Goal: Task Accomplishment & Management: Manage account settings

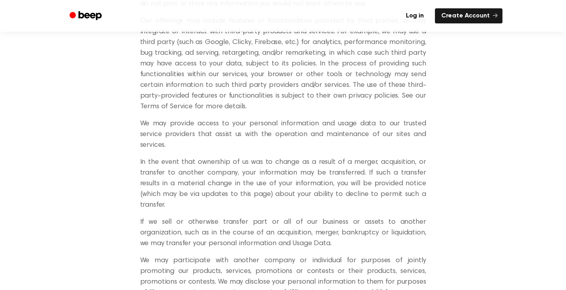
scroll to position [1129, 0]
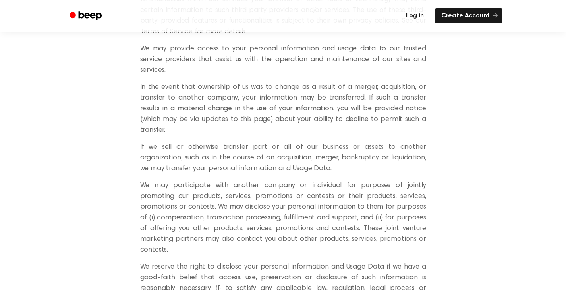
click at [422, 14] on link "Log in" at bounding box center [414, 15] width 31 height 15
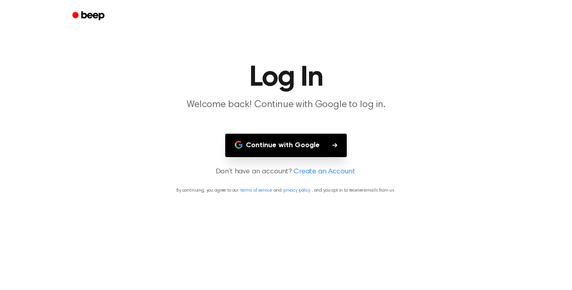
click at [295, 144] on button "Continue with Google" at bounding box center [285, 145] width 121 height 23
click at [312, 146] on button "Continue with Google" at bounding box center [285, 145] width 121 height 23
click at [297, 145] on button "Continue with Google" at bounding box center [285, 145] width 121 height 23
click at [289, 140] on button "Continue with Google" at bounding box center [285, 145] width 121 height 23
click at [281, 142] on button "Continue with Google" at bounding box center [285, 145] width 121 height 23
